Goal: Find contact information: Find contact information

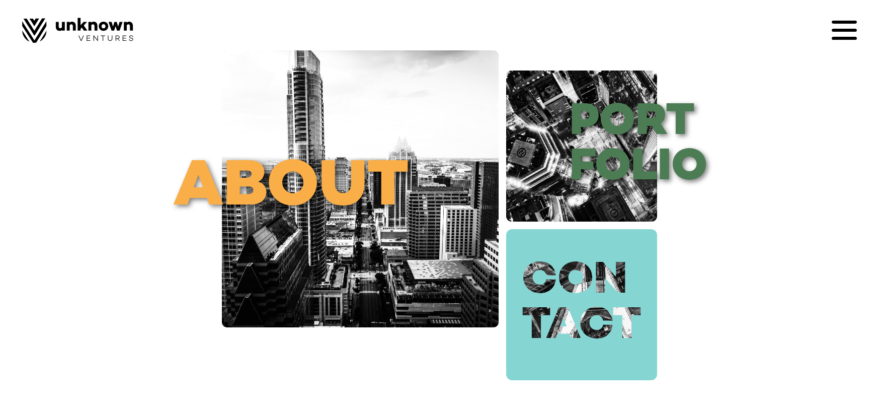
click at [608, 300] on link "con tact" at bounding box center [581, 304] width 151 height 151
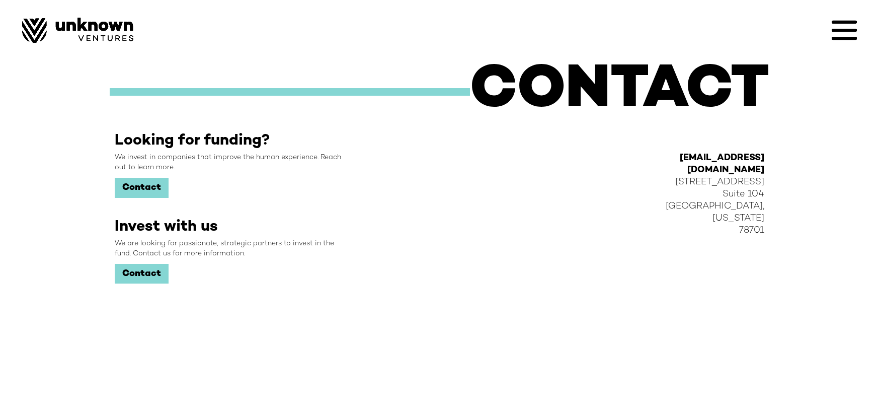
click at [145, 273] on link "Contact" at bounding box center [142, 274] width 54 height 20
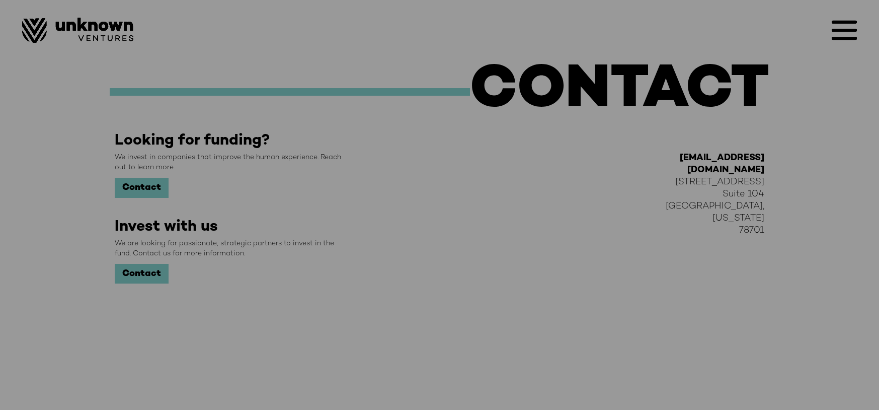
click at [131, 192] on div "Complete this form and we’ll be in touch about investing in your company First …" at bounding box center [439, 205] width 879 height 410
click at [142, 184] on div "Complete this form and we’ll be in touch about investing in your company First …" at bounding box center [439, 205] width 879 height 410
click at [144, 260] on div "Complete this form and we’ll be in touch about investing in your company First …" at bounding box center [439, 205] width 879 height 410
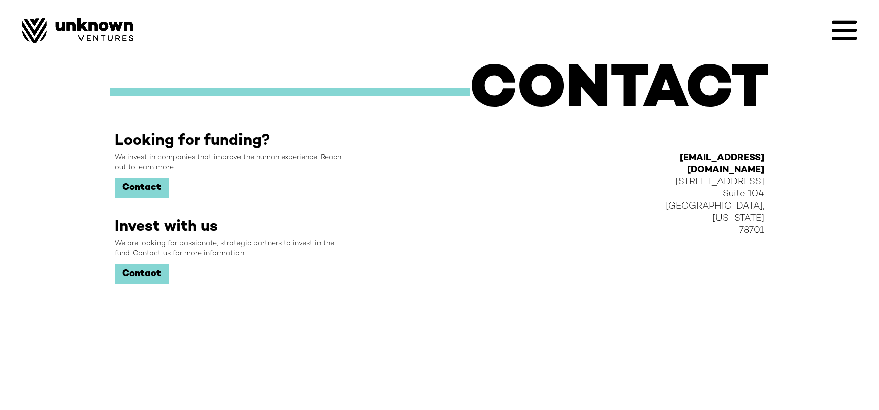
click at [144, 190] on link "Contact" at bounding box center [142, 188] width 54 height 20
click at [842, 34] on icon at bounding box center [844, 30] width 25 height 25
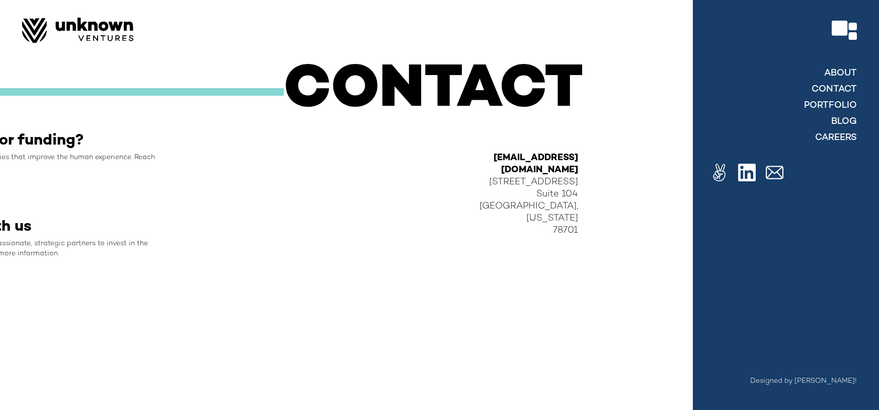
click at [775, 174] on img at bounding box center [775, 173] width 18 height 18
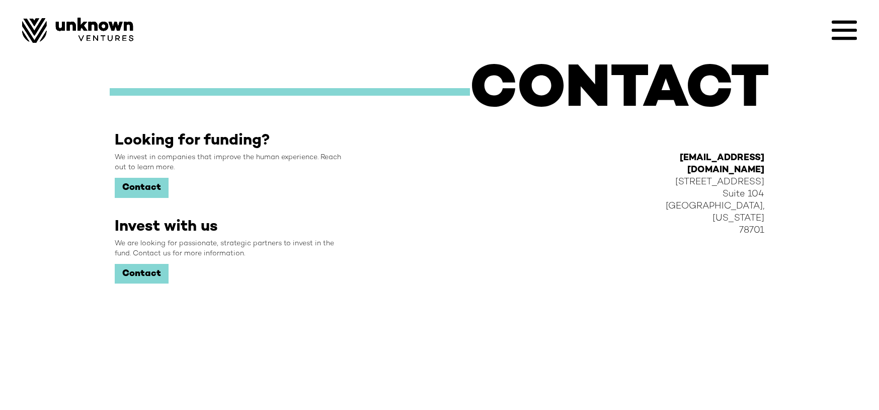
click at [722, 156] on strong "[EMAIL_ADDRESS][DOMAIN_NAME]" at bounding box center [722, 164] width 85 height 22
